Goal: Complete application form

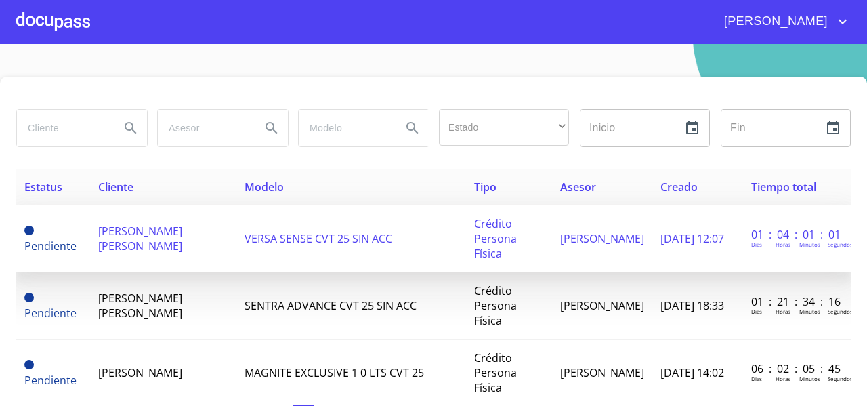
click at [135, 246] on span "[PERSON_NAME] [PERSON_NAME]" at bounding box center [140, 239] width 84 height 30
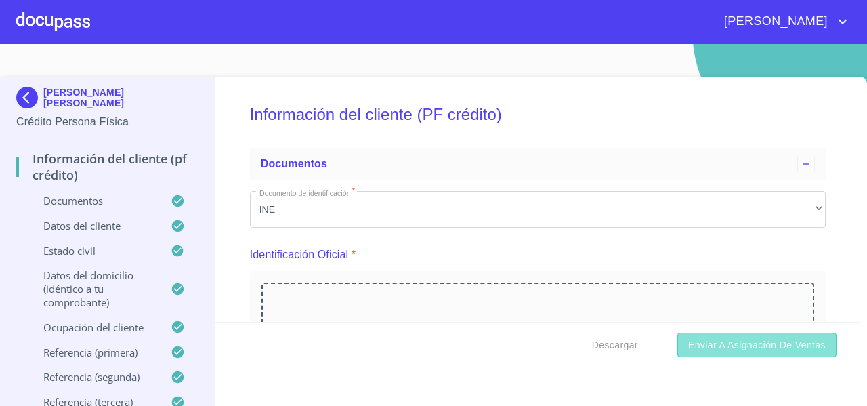
click at [707, 351] on span "Enviar a Asignación de Ventas" at bounding box center [757, 345] width 138 height 17
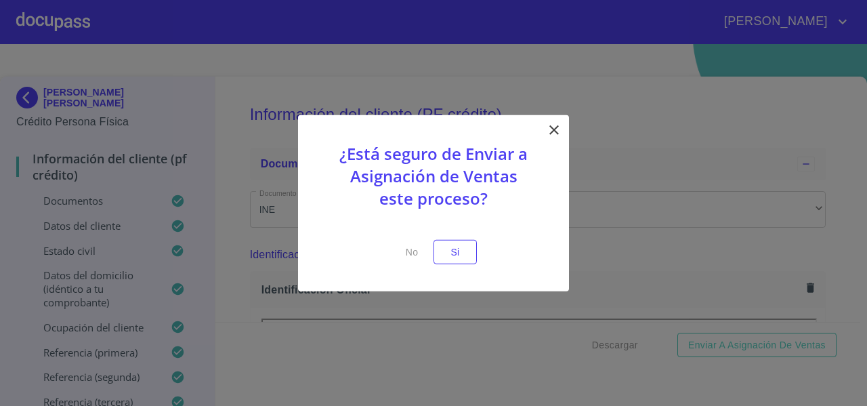
click at [454, 248] on span "Si" at bounding box center [455, 251] width 22 height 17
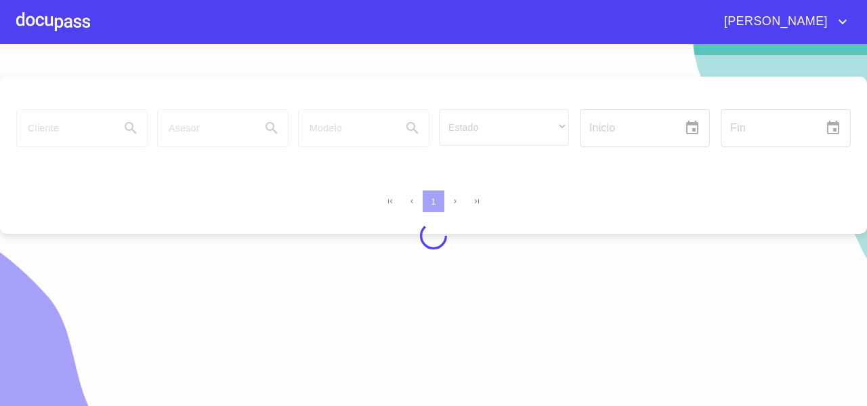
click at [66, 123] on div at bounding box center [433, 236] width 867 height 362
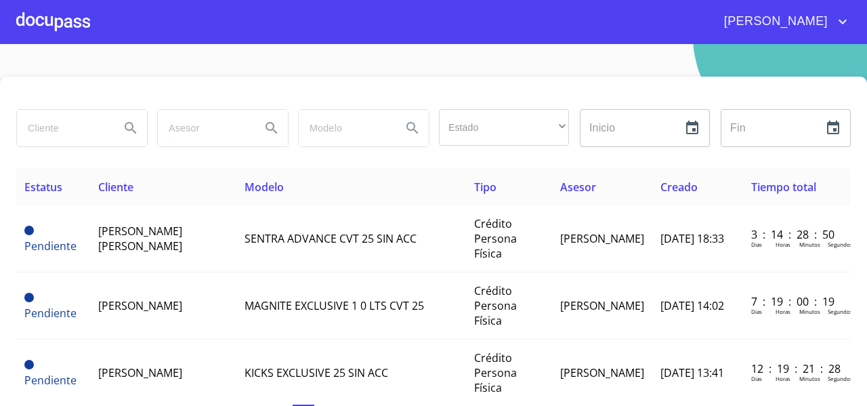
click at [66, 129] on input "search" at bounding box center [63, 128] width 92 height 37
type input "[PERSON_NAME]"
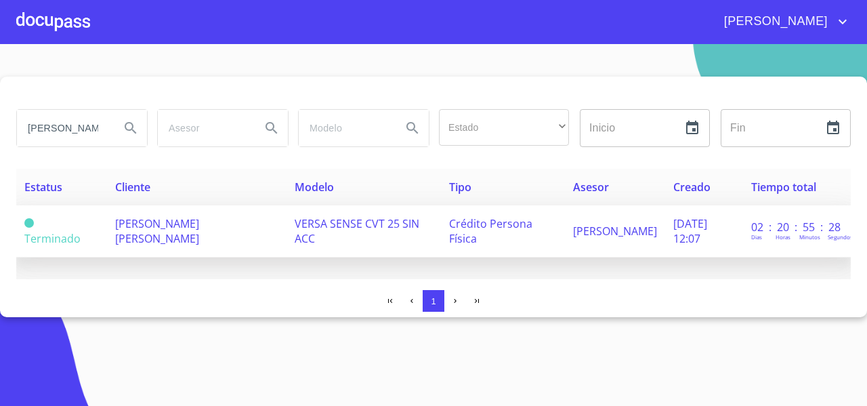
click at [179, 238] on td "[PERSON_NAME] [PERSON_NAME]" at bounding box center [197, 231] width 180 height 52
